Goal: Register for event/course

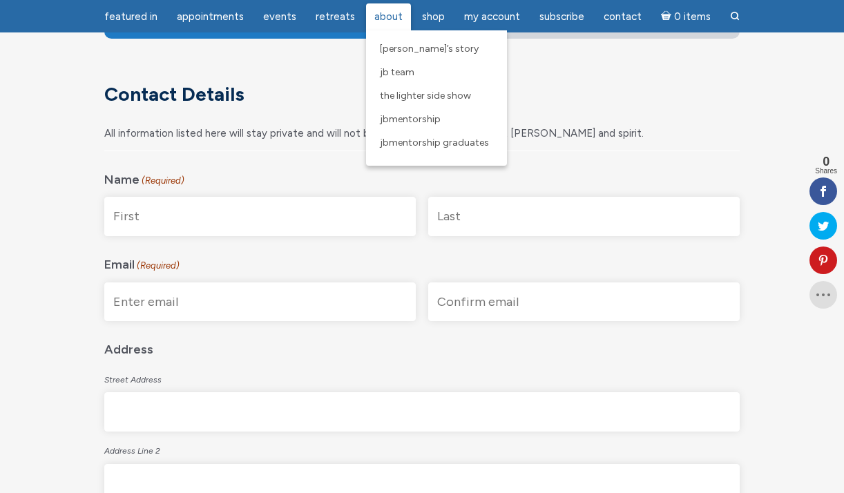
scroll to position [226, 0]
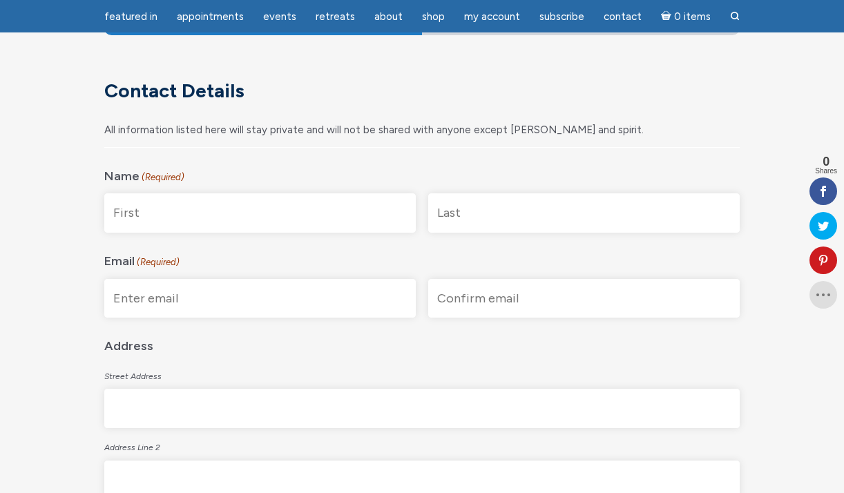
click at [375, 347] on legend "Address" at bounding box center [421, 343] width 635 height 28
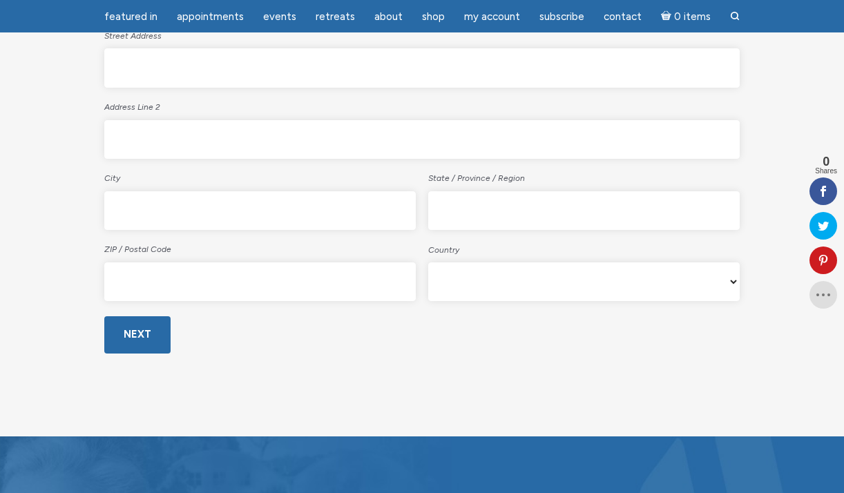
scroll to position [584, 0]
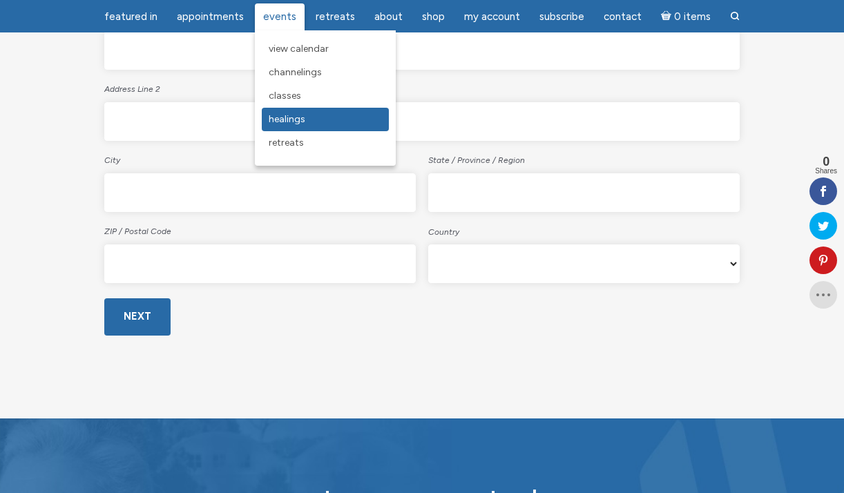
click at [281, 116] on span "Healings" at bounding box center [287, 119] width 37 height 12
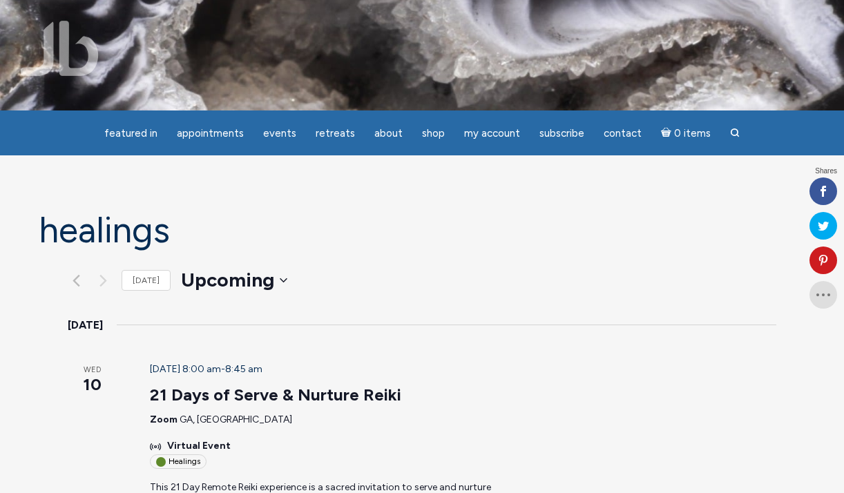
scroll to position [109, 0]
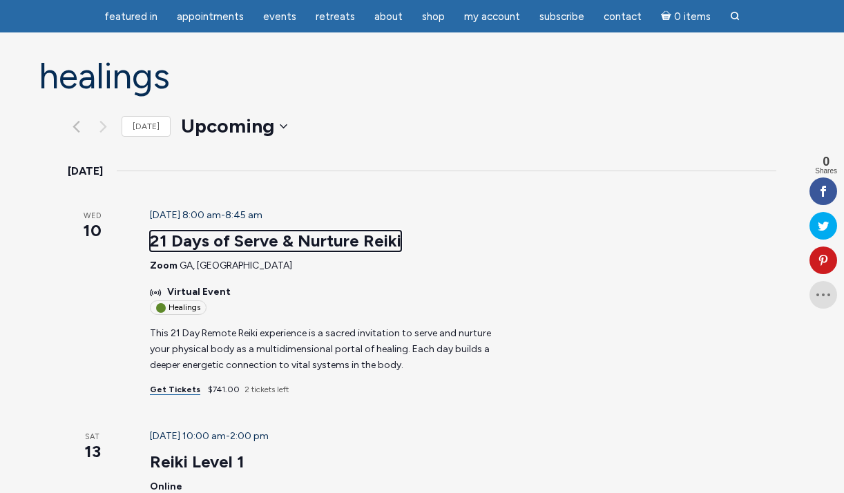
click at [251, 241] on link "21 Days of Serve & Nurture Reiki" at bounding box center [275, 241] width 251 height 21
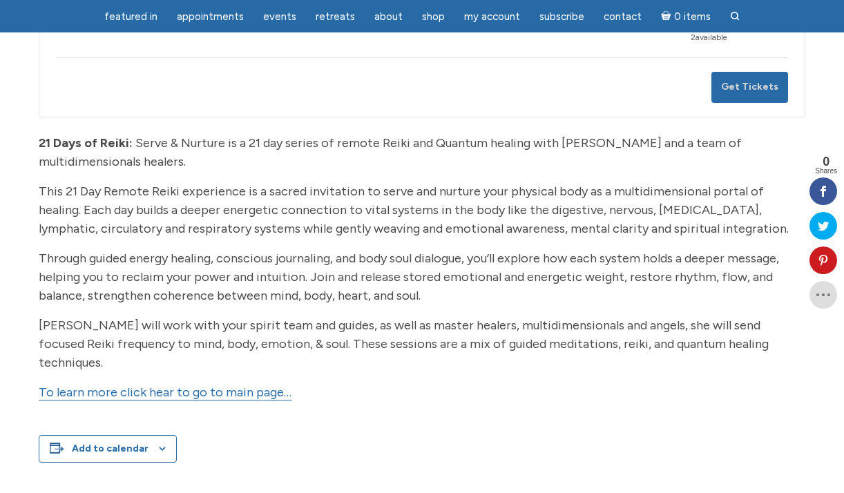
scroll to position [326, 0]
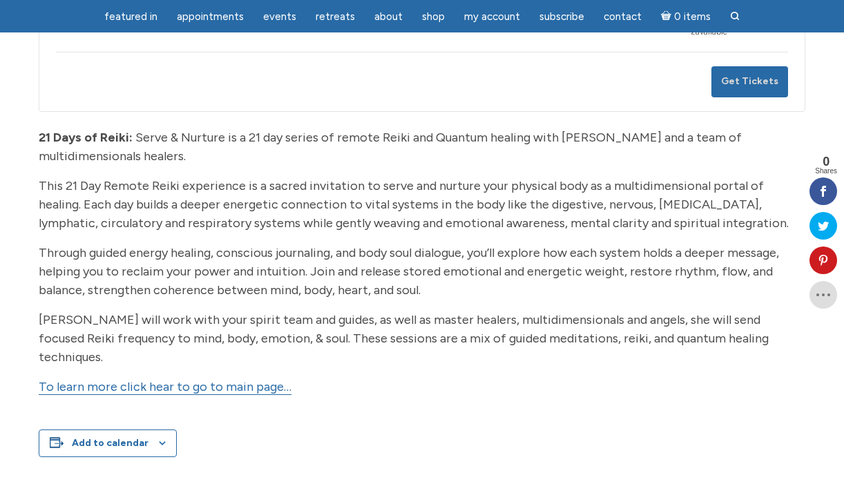
click at [242, 379] on link "To learn more click hear to go to main page…" at bounding box center [165, 387] width 253 height 16
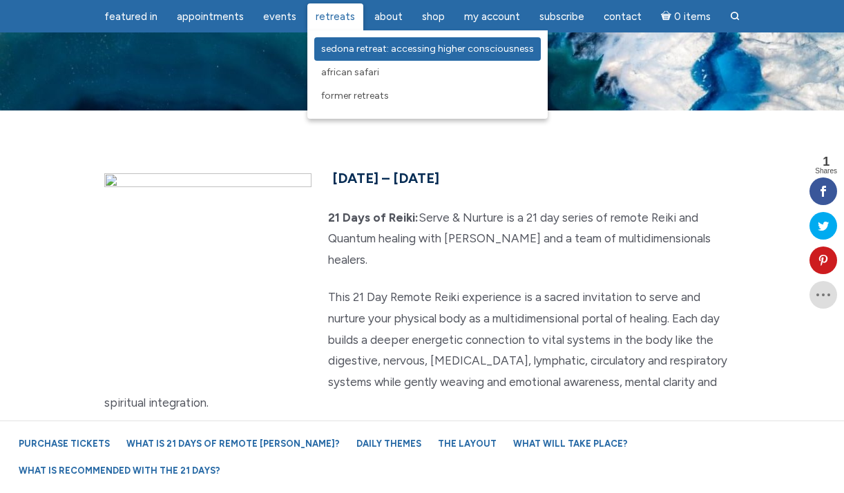
scroll to position [112, 0]
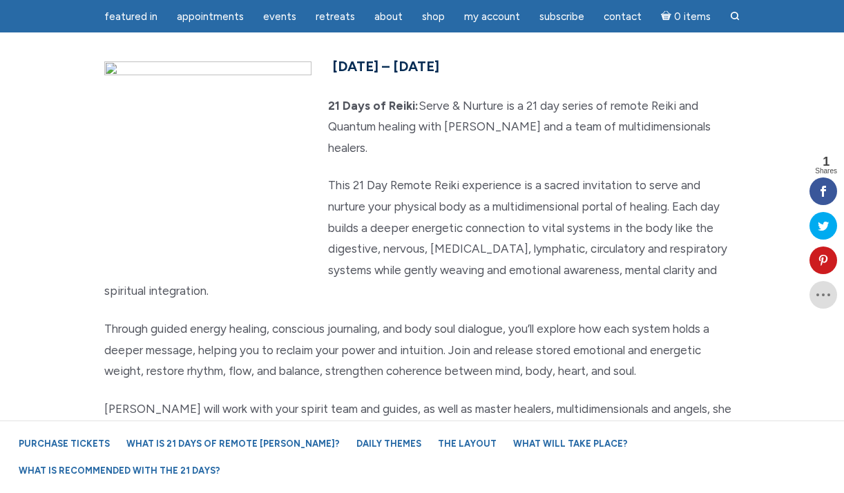
click at [285, 39] on section "September 10th – 30th, 2025 21 Days of Reiki: Serve & Nurture is a 21 day serie…" at bounding box center [422, 327] width 844 height 657
